Goal: Communication & Community: Ask a question

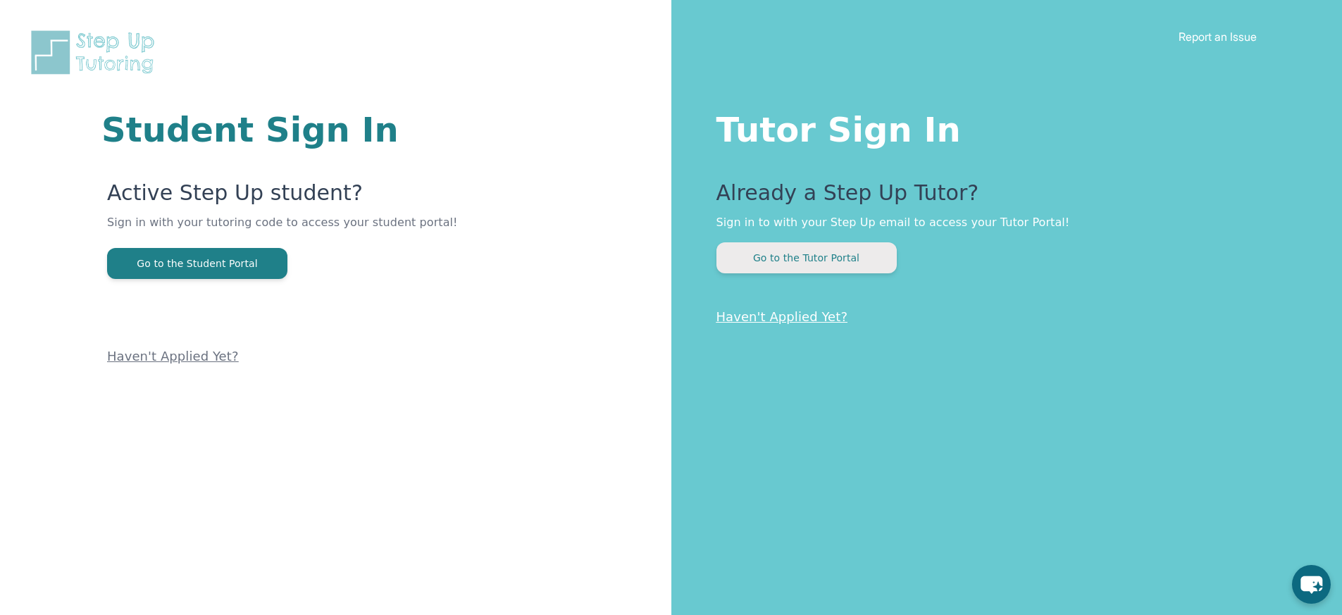
click at [838, 254] on button "Go to the Tutor Portal" at bounding box center [806, 257] width 180 height 31
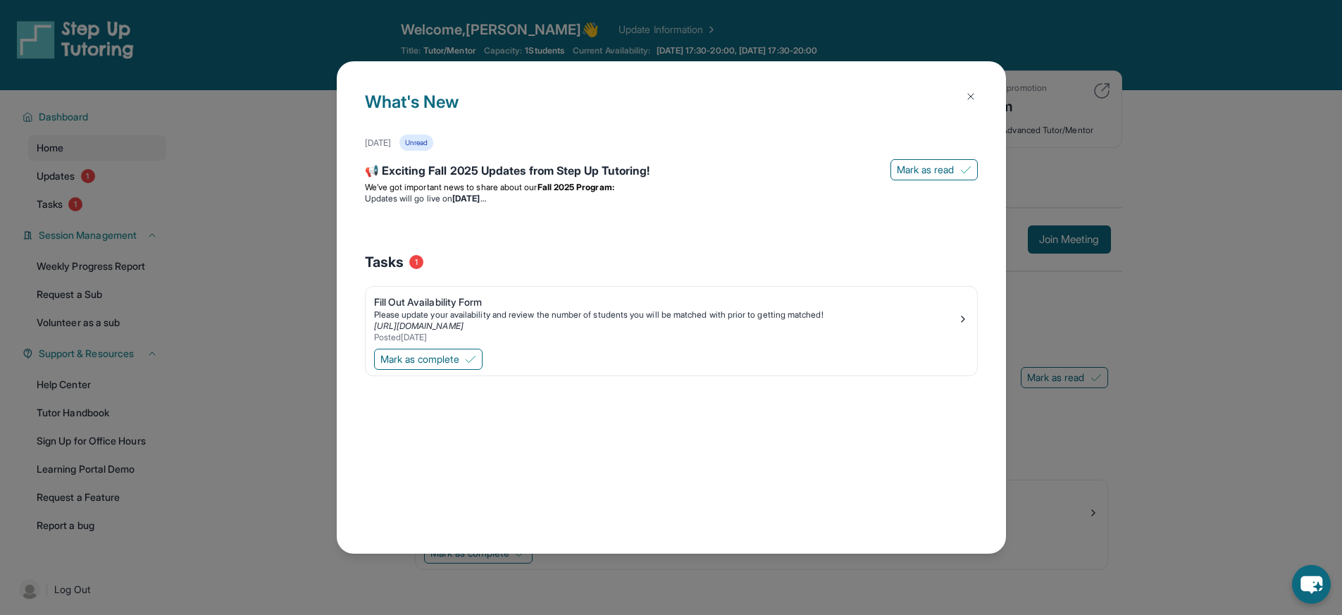
click at [970, 95] on img at bounding box center [970, 96] width 11 height 11
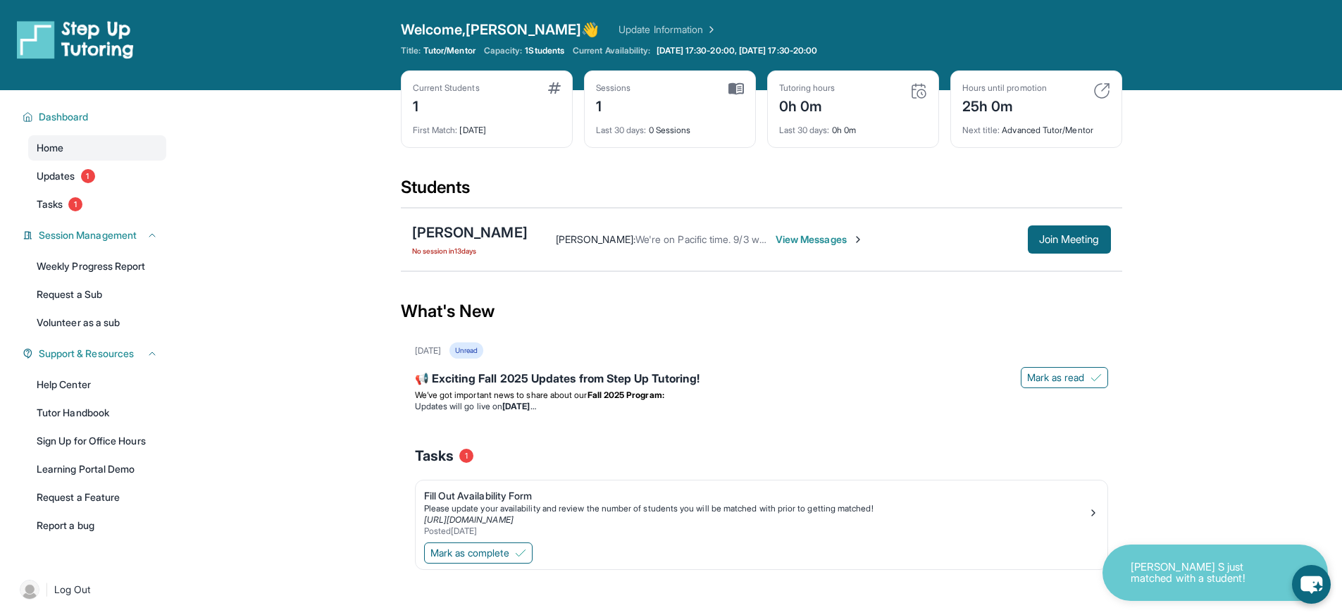
click at [821, 240] on span "View Messages" at bounding box center [820, 239] width 88 height 14
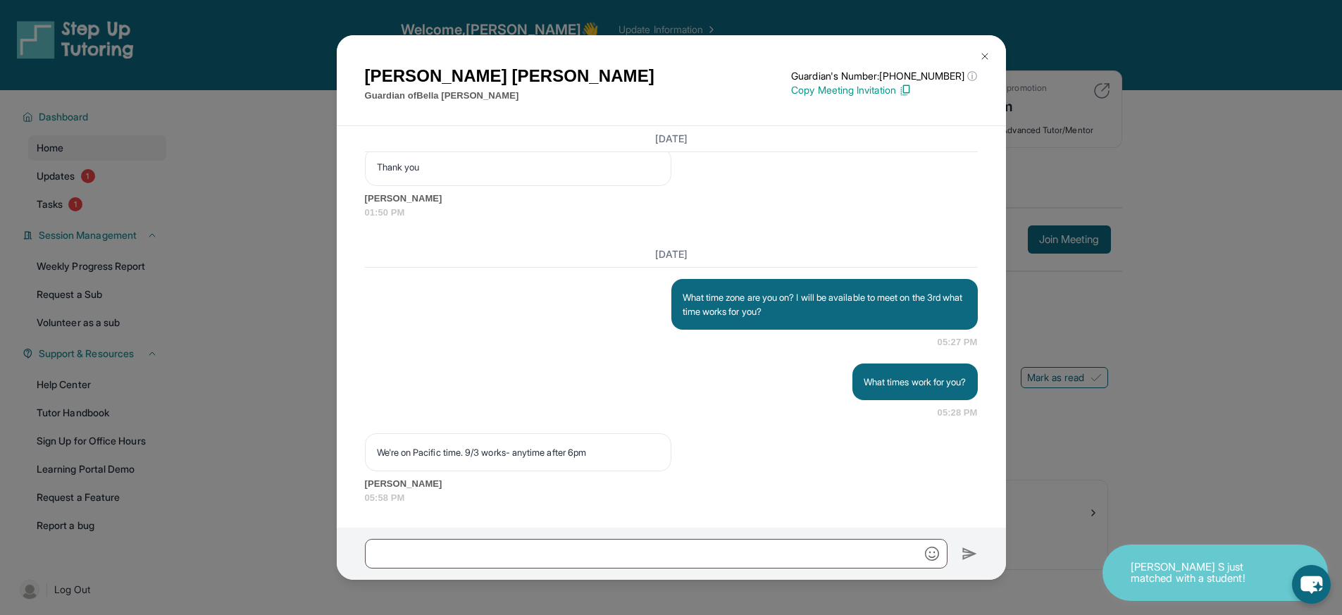
scroll to position [1465, 0]
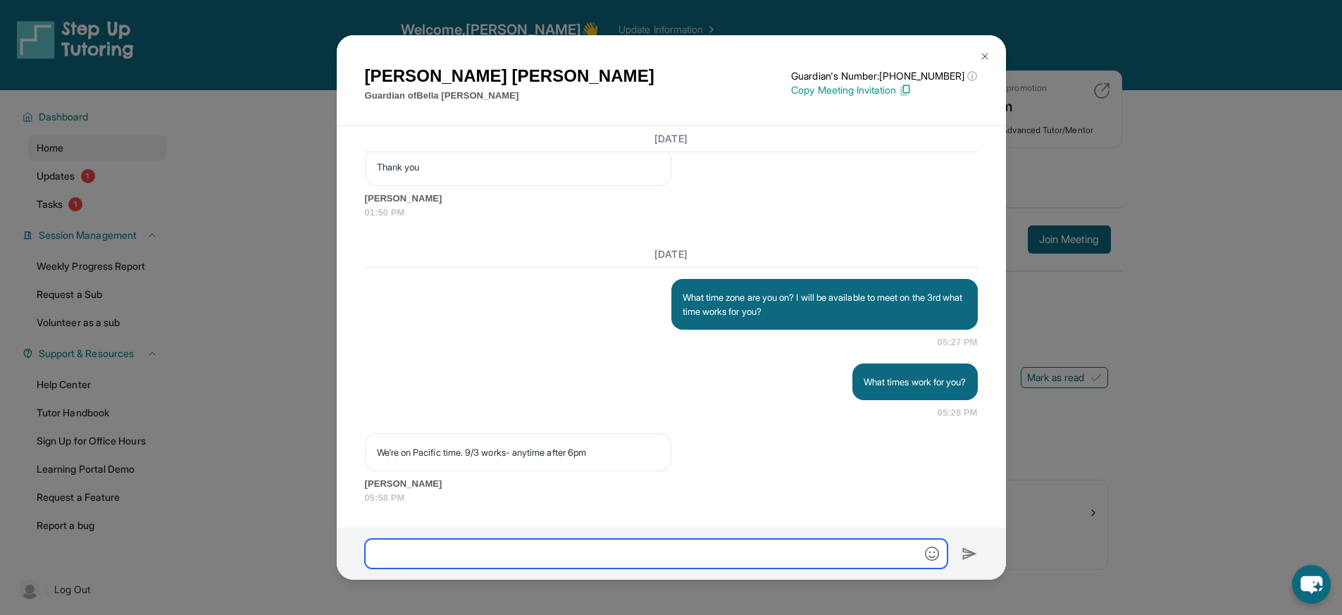
click at [666, 555] on input "text" at bounding box center [656, 554] width 583 height 30
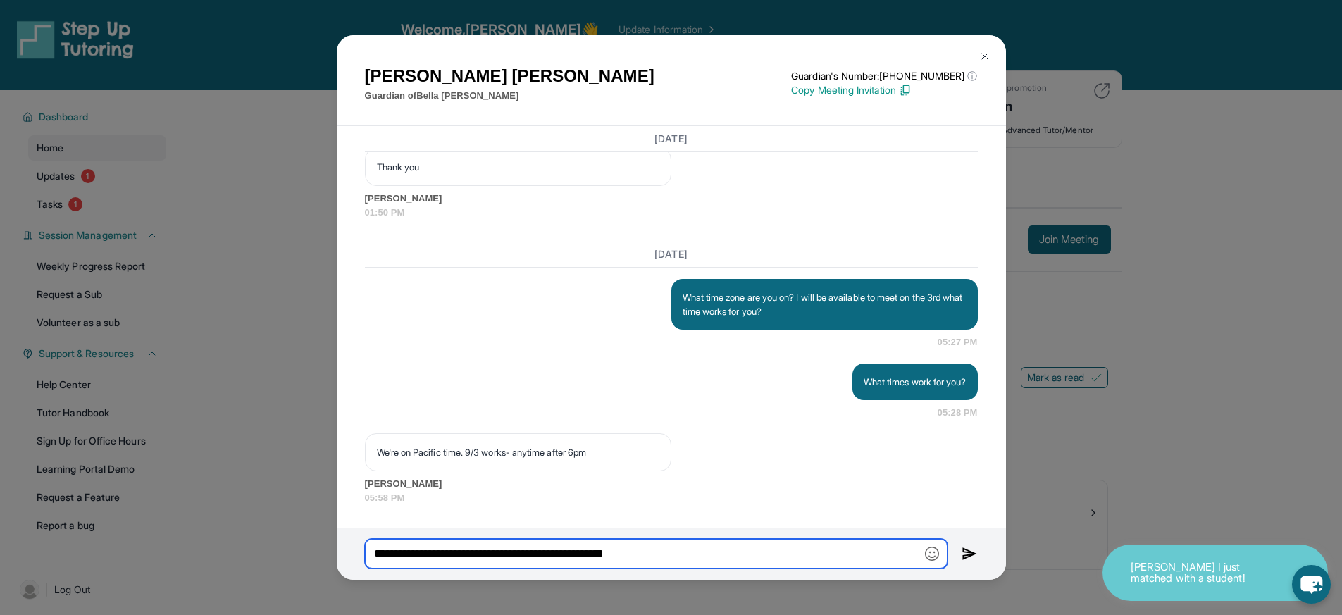
type input "**********"
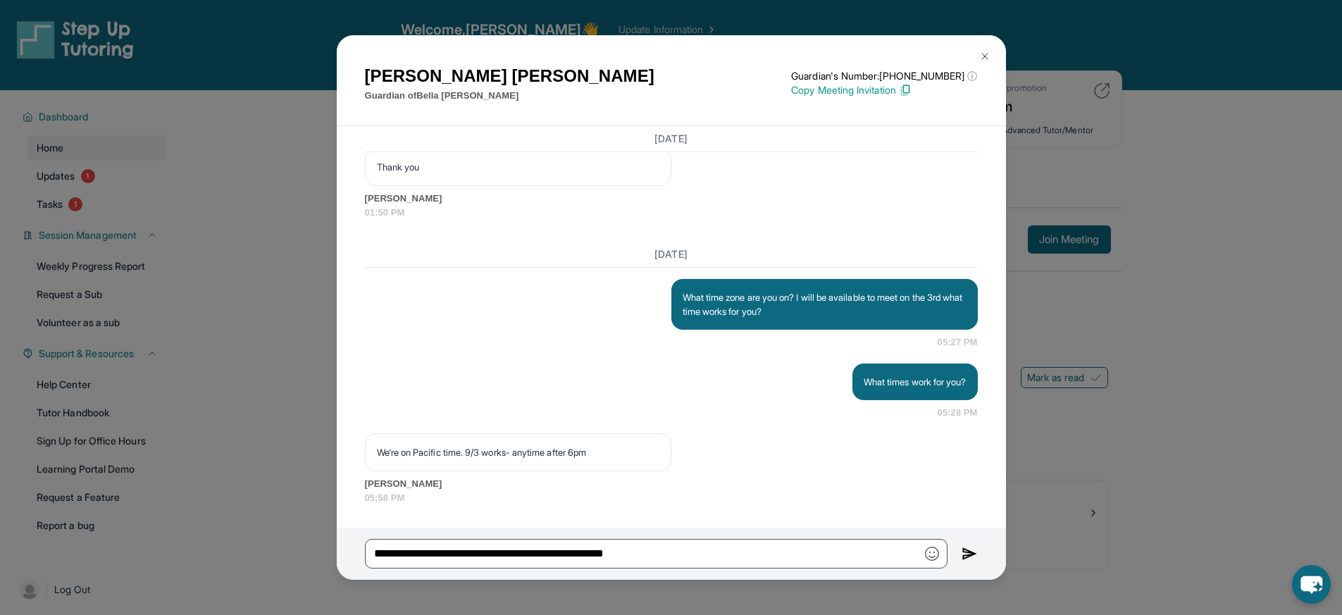
click at [965, 550] on img at bounding box center [970, 553] width 16 height 17
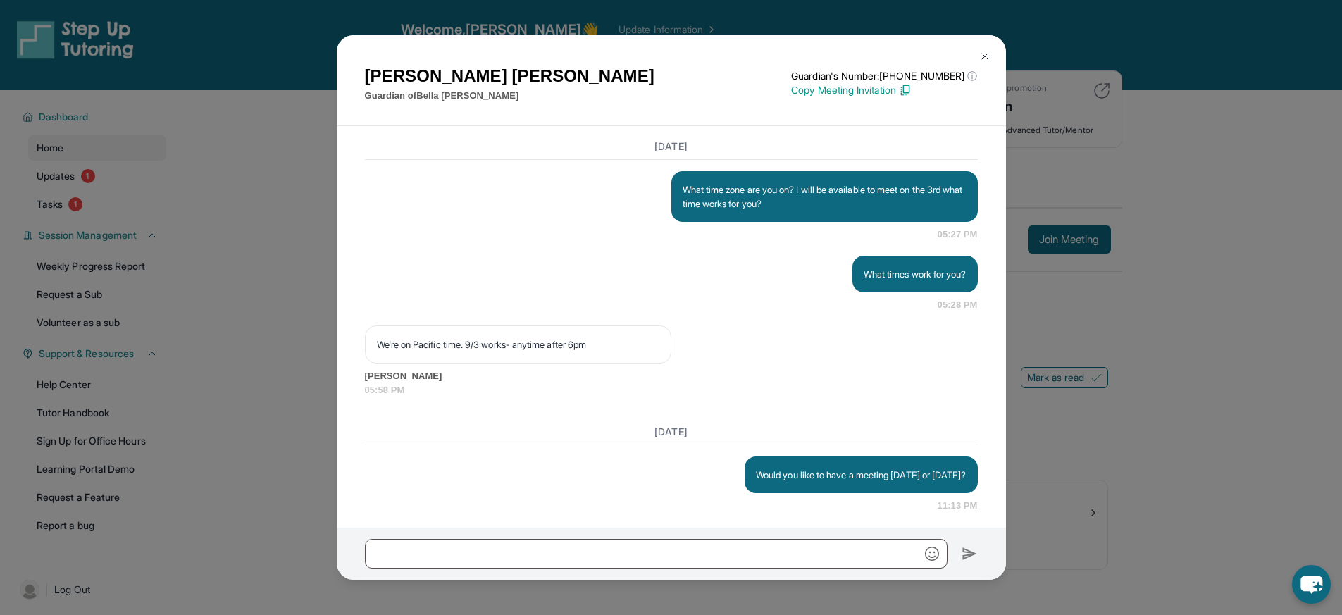
scroll to position [1582, 0]
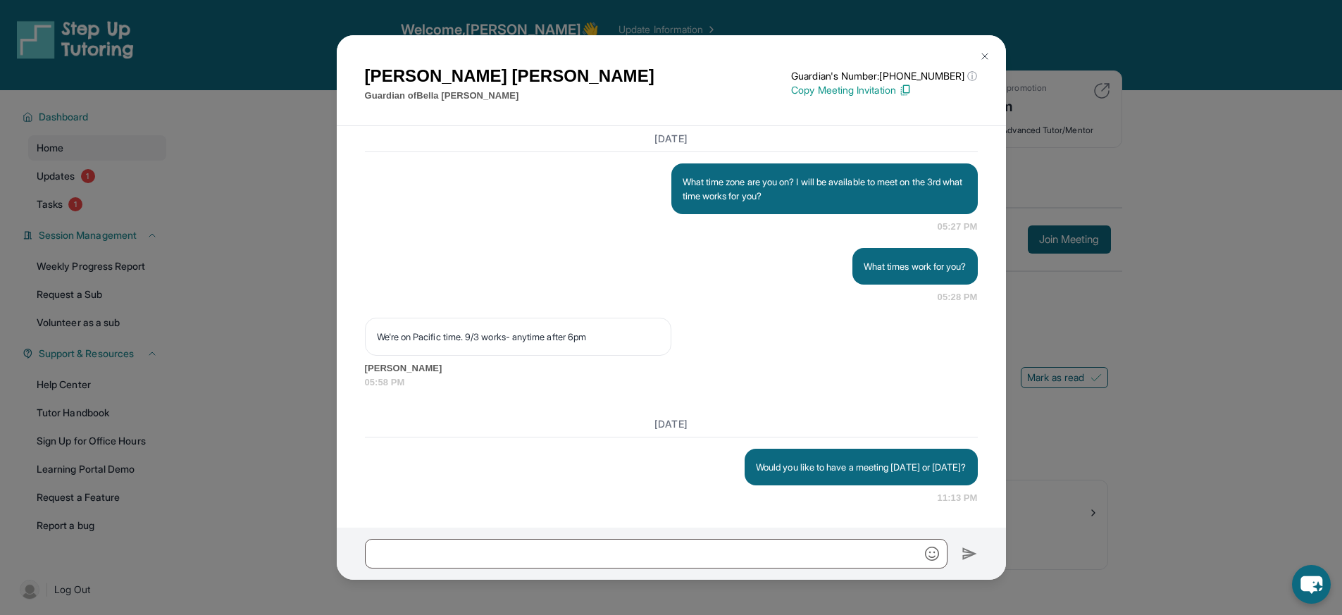
click at [985, 54] on img at bounding box center [984, 56] width 11 height 11
